Goal: Obtain resource: Download file/media

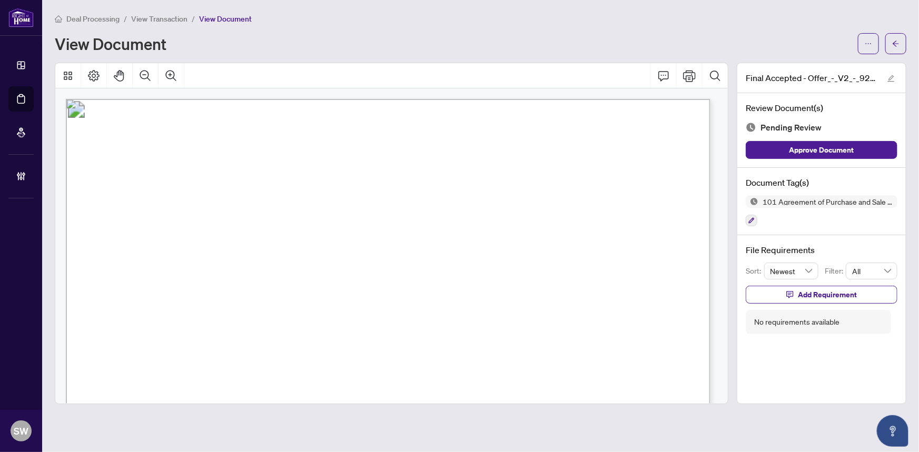
scroll to position [275, 0]
click at [143, 21] on span "View Transaction" at bounding box center [159, 18] width 56 height 9
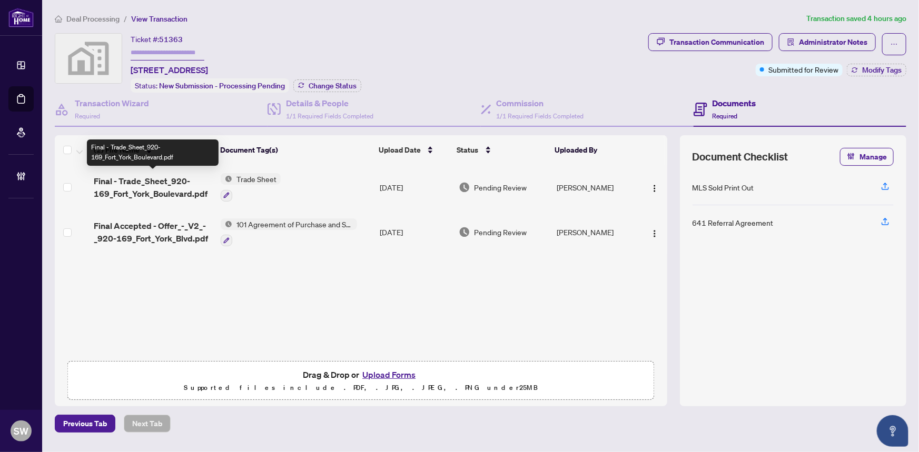
click at [161, 187] on span "Final - Trade_Sheet_920-169_Fort_York_Boulevard.pdf" at bounding box center [153, 187] width 119 height 25
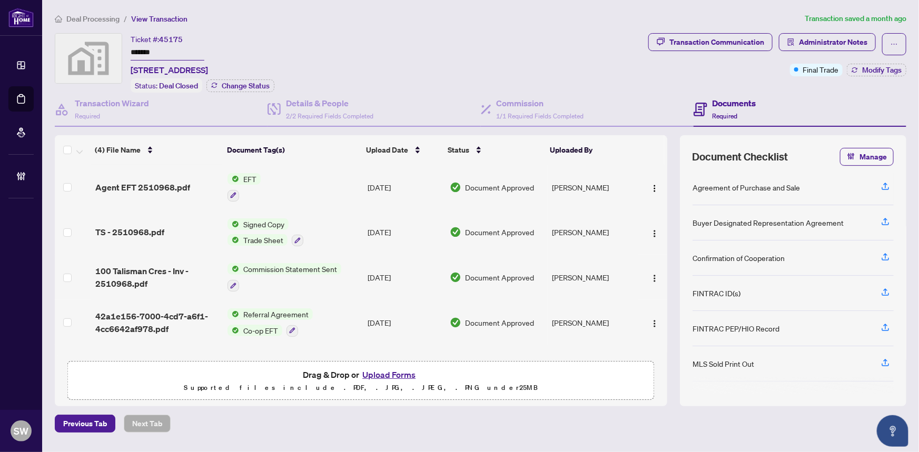
click at [93, 19] on span "Deal Processing" at bounding box center [92, 18] width 53 height 9
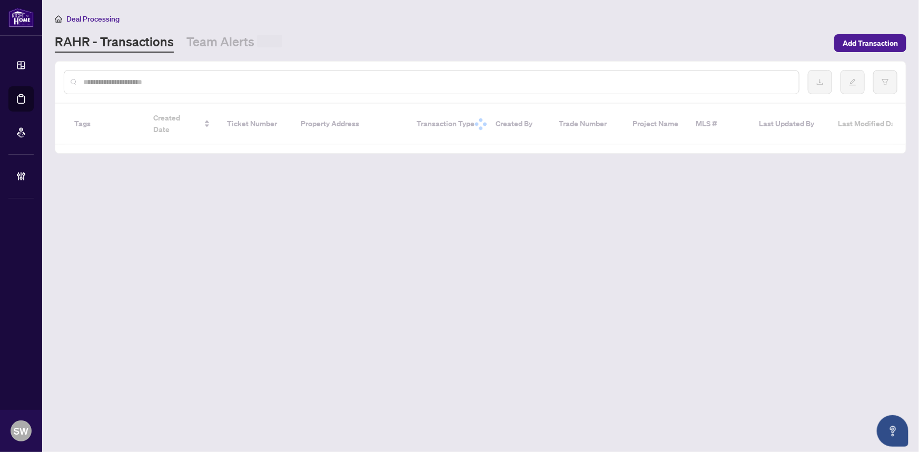
click at [120, 80] on input "text" at bounding box center [436, 82] width 707 height 12
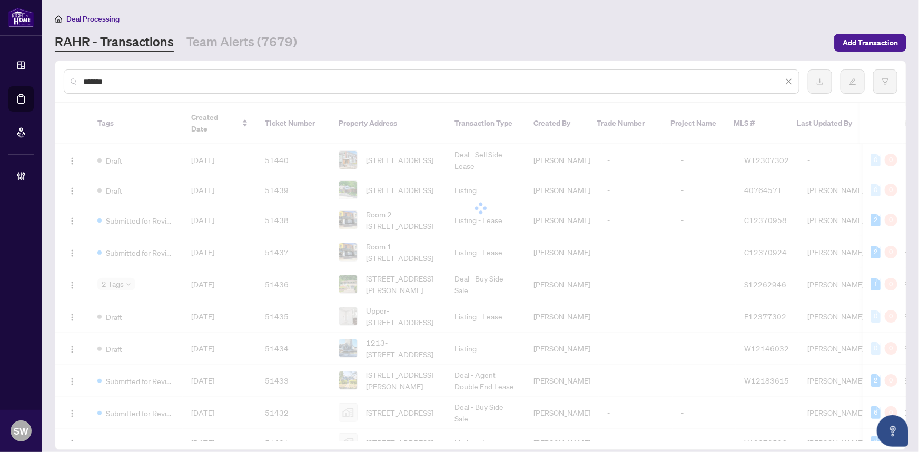
type input "*******"
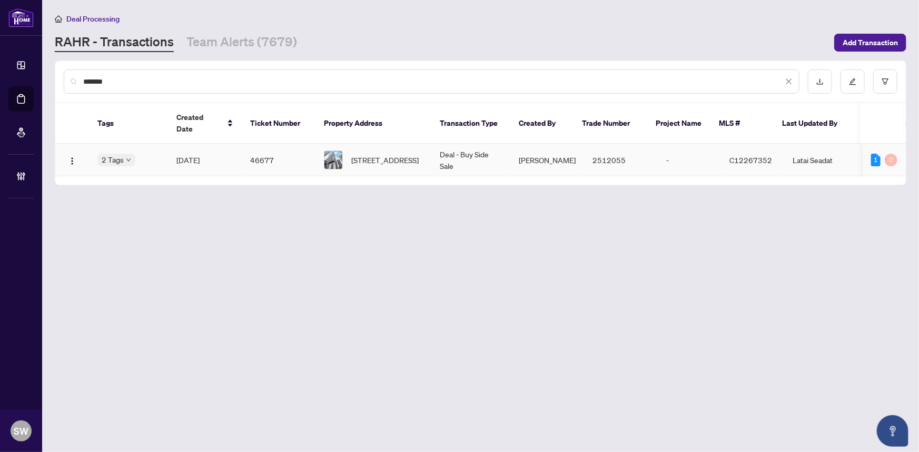
click at [363, 154] on span "[STREET_ADDRESS]" at bounding box center [384, 160] width 67 height 12
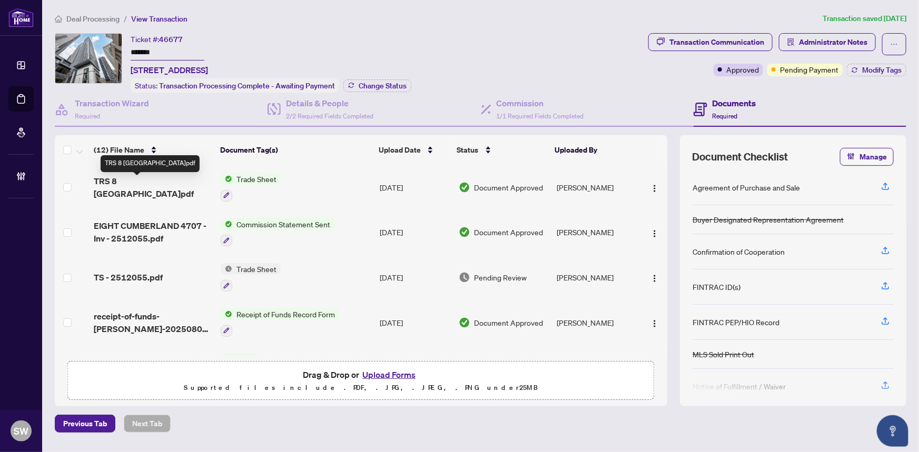
click at [143, 187] on span "TRS 8 [GEOGRAPHIC_DATA]pdf" at bounding box center [153, 187] width 119 height 25
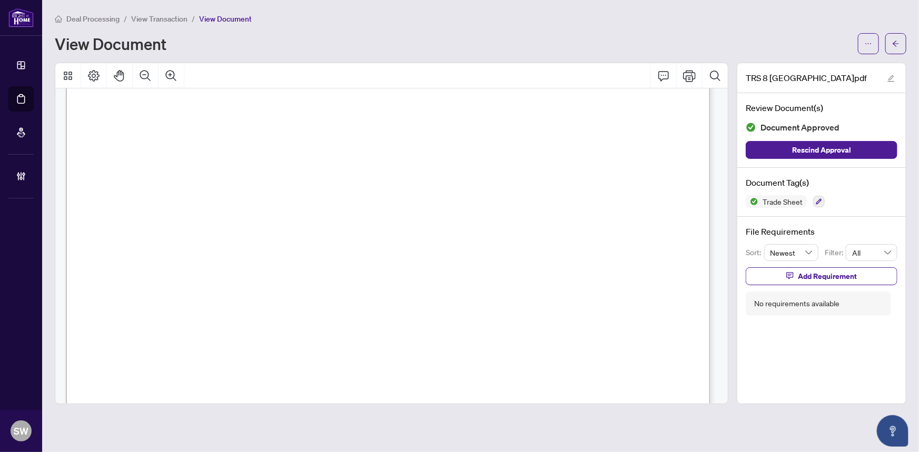
scroll to position [335, 0]
click at [902, 46] on button "button" at bounding box center [895, 43] width 21 height 21
